Goal: Check status: Check status

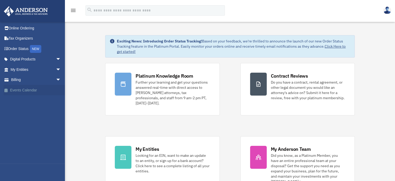
click at [32, 92] on link "Events Calendar" at bounding box center [36, 90] width 65 height 10
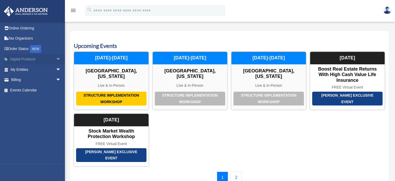
click at [56, 60] on span "arrow_drop_down" at bounding box center [61, 59] width 10 height 11
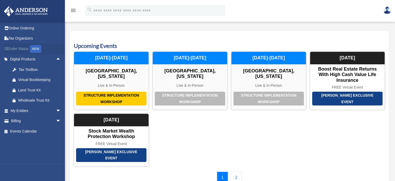
click at [18, 48] on link "Order Status NEW" at bounding box center [36, 48] width 65 height 11
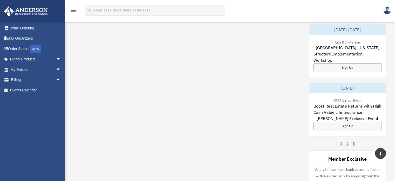
scroll to position [312, 0]
click at [225, 118] on div "My Questions All Submitted Answered Closed Normal Expedited No questions match …" at bounding box center [230, 54] width 312 height 293
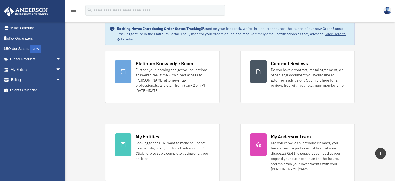
scroll to position [0, 0]
